Goal: Check status

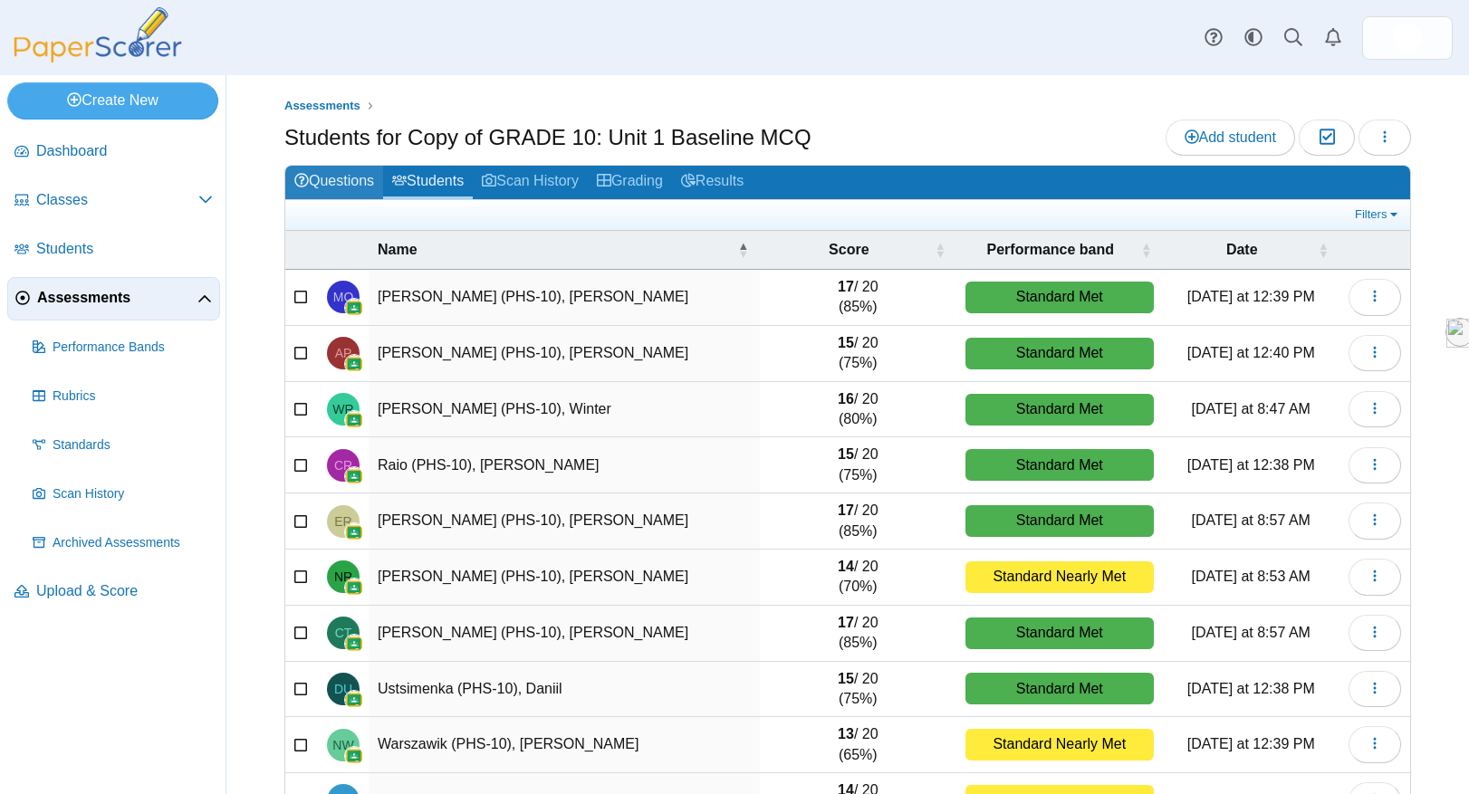
click at [346, 170] on link "Questions" at bounding box center [334, 183] width 98 height 34
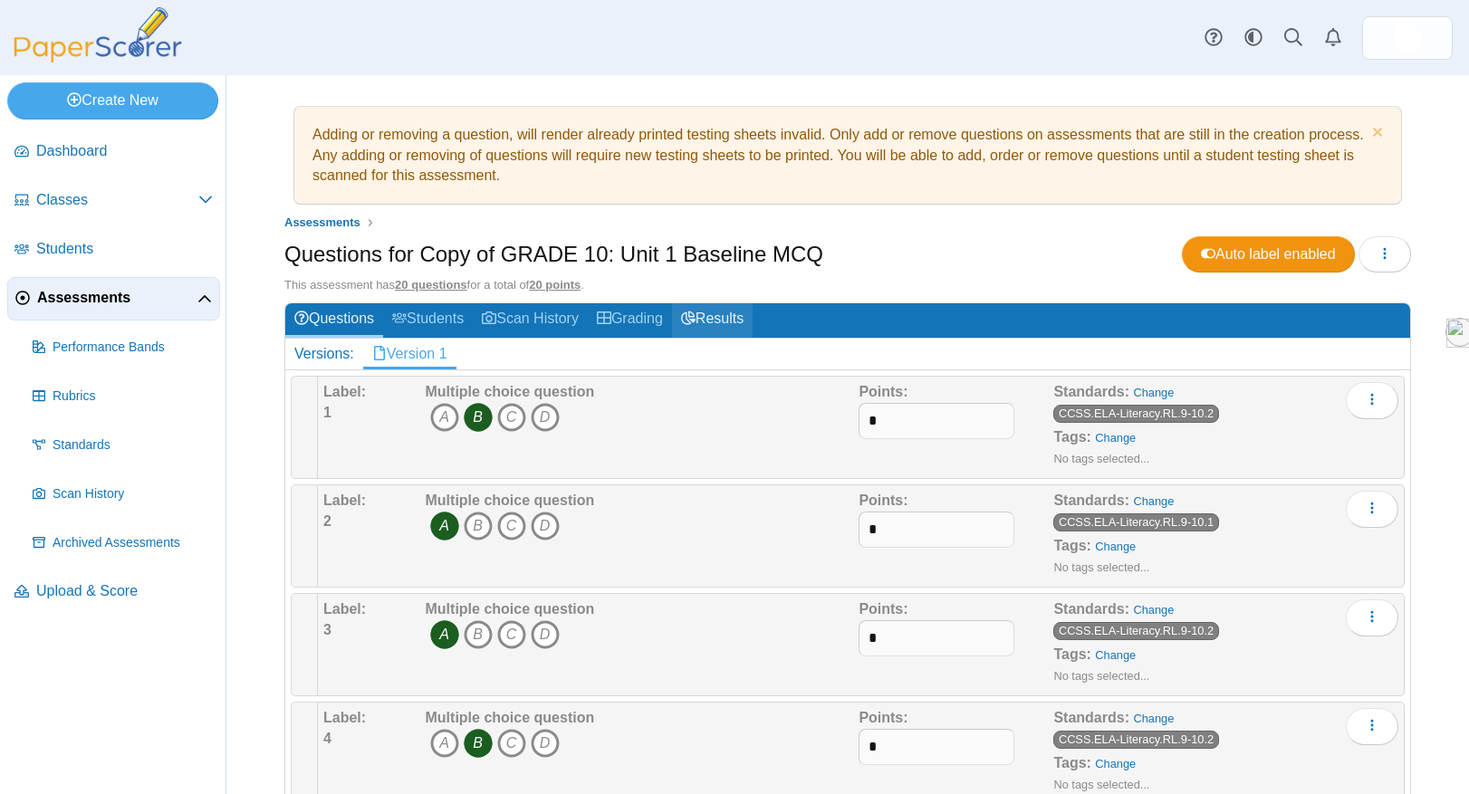
click at [717, 327] on link "Results" at bounding box center [712, 320] width 81 height 34
